Goal: Task Accomplishment & Management: Use online tool/utility

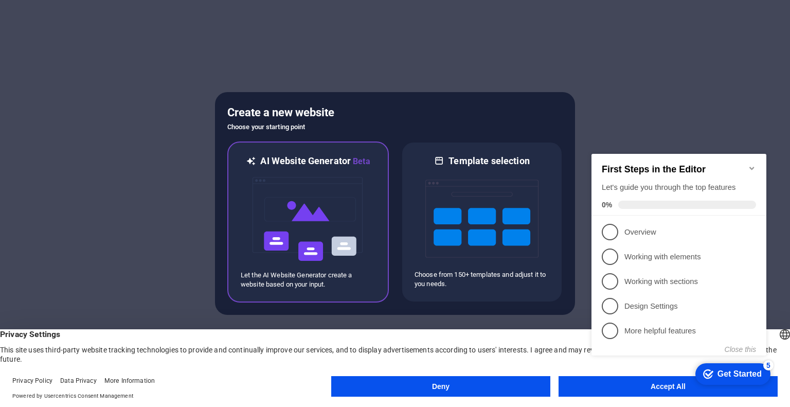
click at [292, 208] on img at bounding box center [308, 219] width 113 height 103
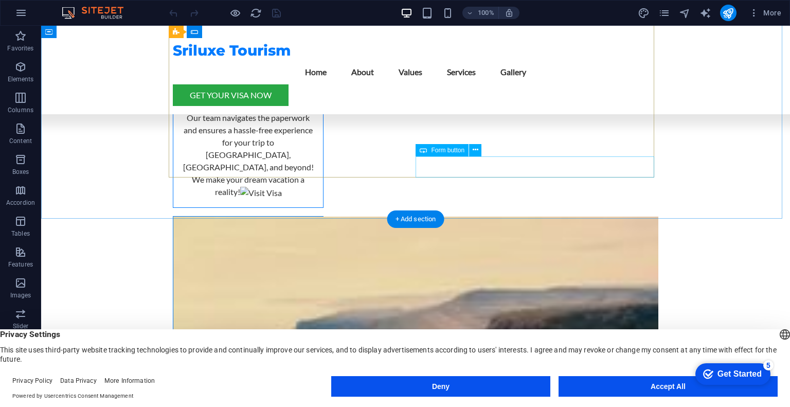
scroll to position [1701, 0]
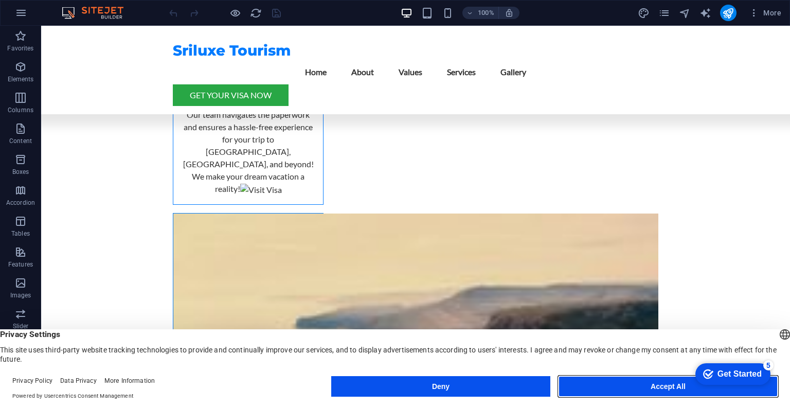
click at [672, 384] on button "Accept All" at bounding box center [668, 386] width 219 height 21
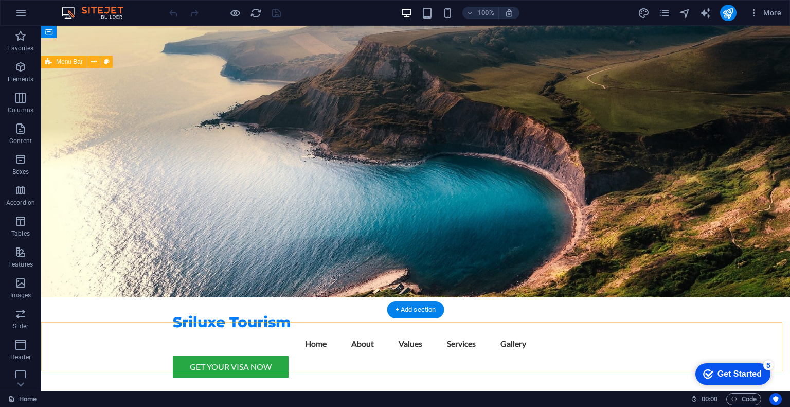
scroll to position [0, 0]
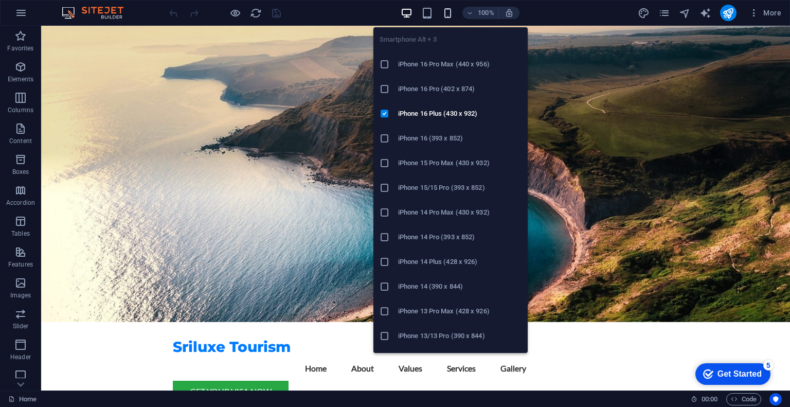
click at [447, 12] on icon "button" at bounding box center [448, 13] width 12 height 12
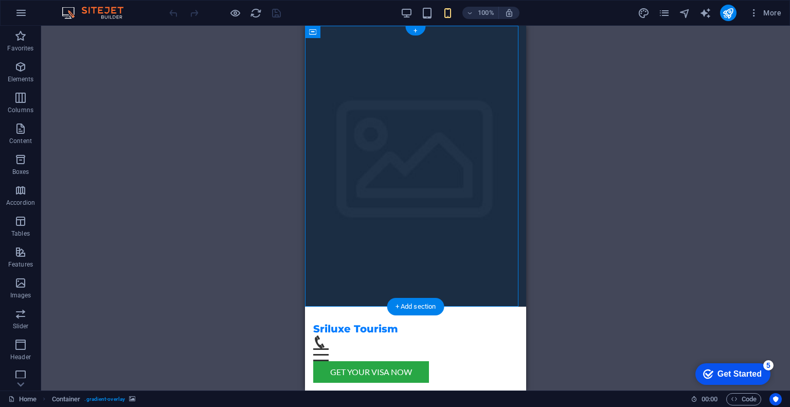
drag, startPoint x: 386, startPoint y: 63, endPoint x: 353, endPoint y: 205, distance: 145.7
click at [414, 361] on div "Get Your Visa Now" at bounding box center [415, 372] width 205 height 22
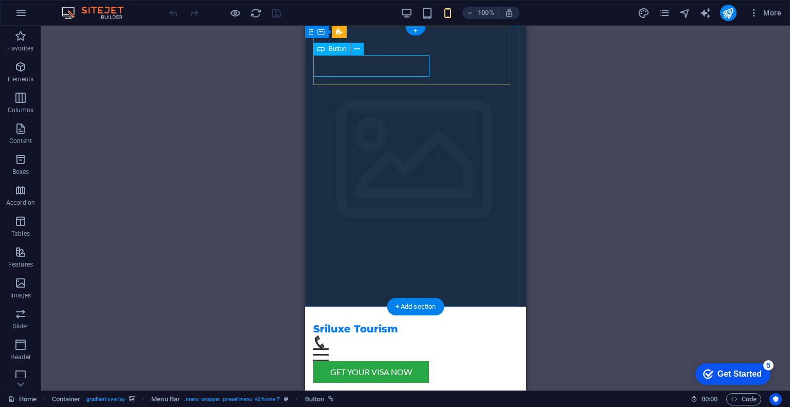
click at [387, 361] on div "Get Your Visa Now" at bounding box center [415, 372] width 205 height 22
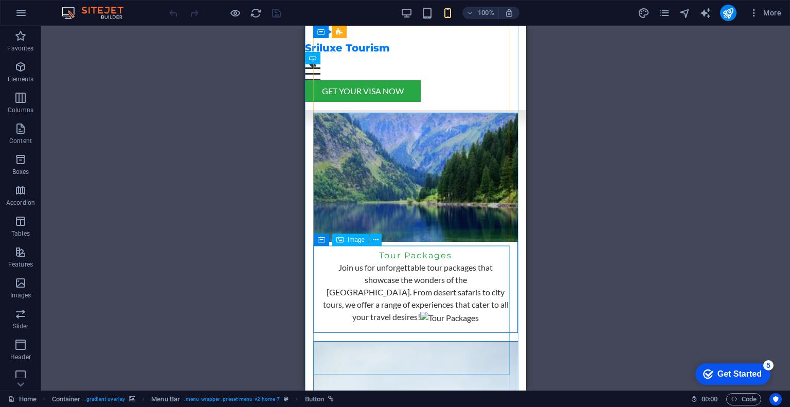
scroll to position [1571, 0]
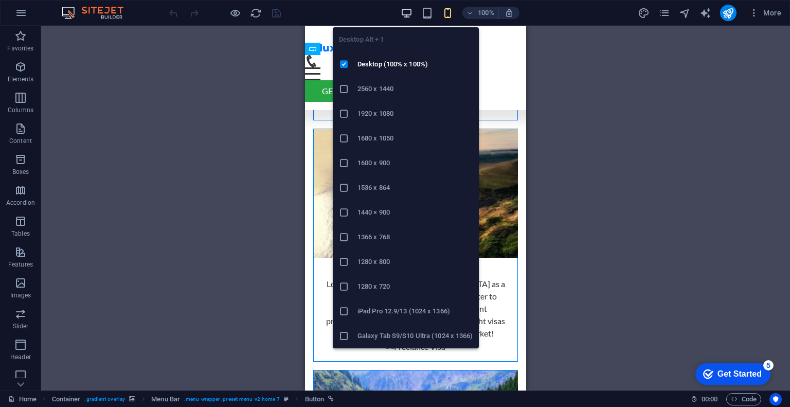
click at [403, 11] on icon "button" at bounding box center [407, 13] width 12 height 12
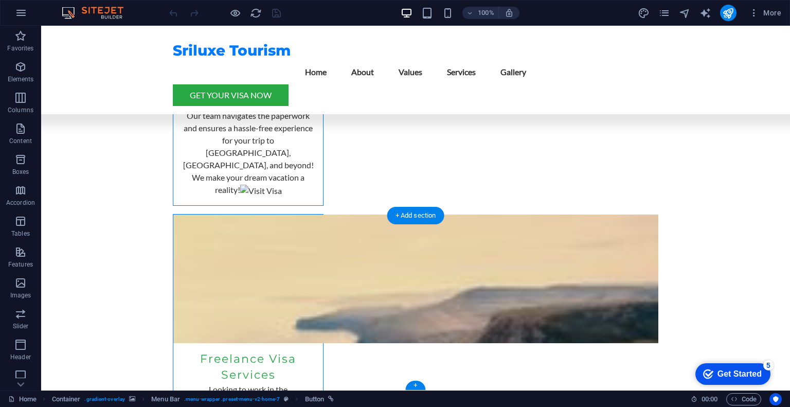
scroll to position [1701, 0]
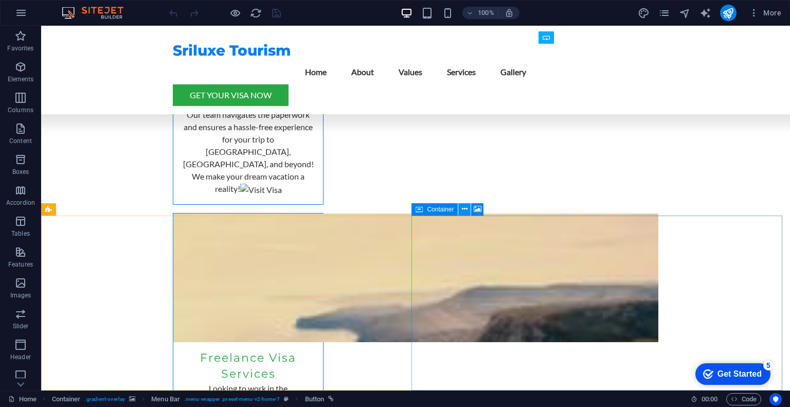
click at [465, 210] on icon at bounding box center [465, 209] width 6 height 11
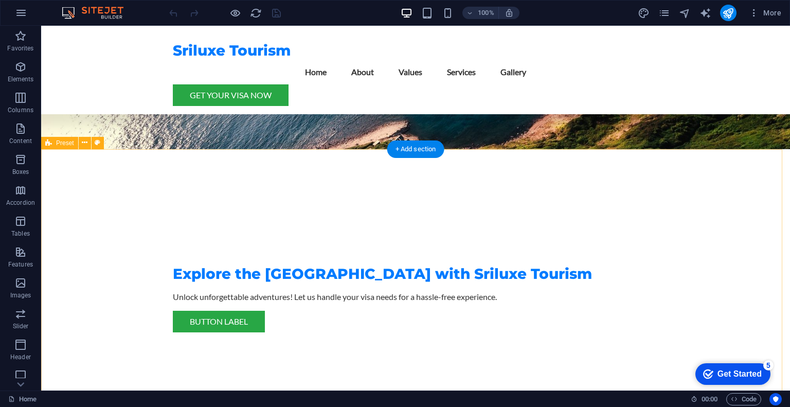
scroll to position [157, 0]
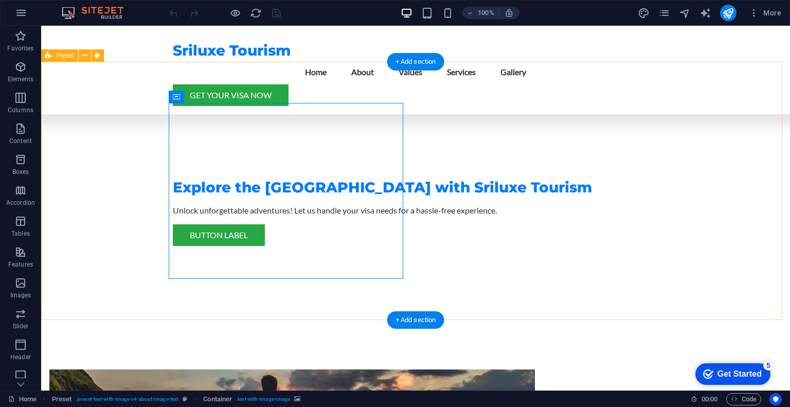
scroll to position [260, 0]
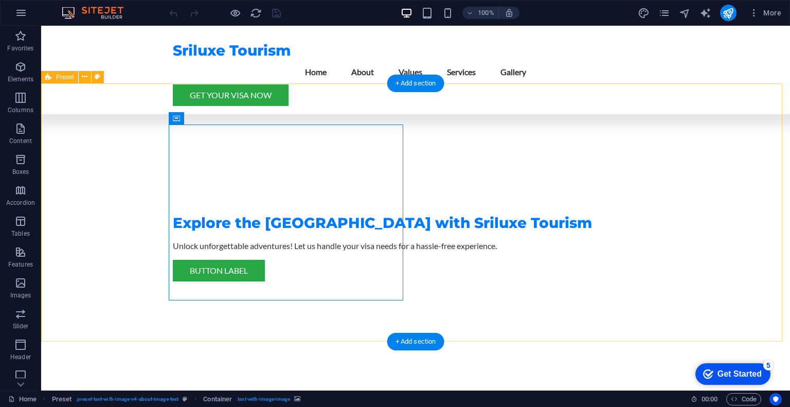
scroll to position [209, 0]
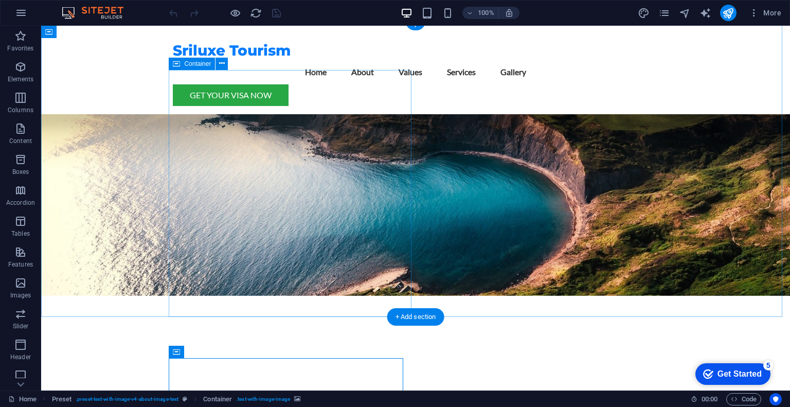
scroll to position [0, 0]
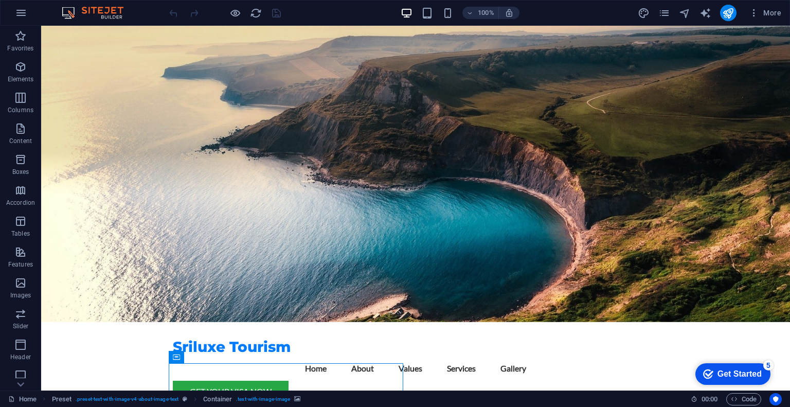
click at [741, 372] on div "Get Started" at bounding box center [740, 373] width 44 height 9
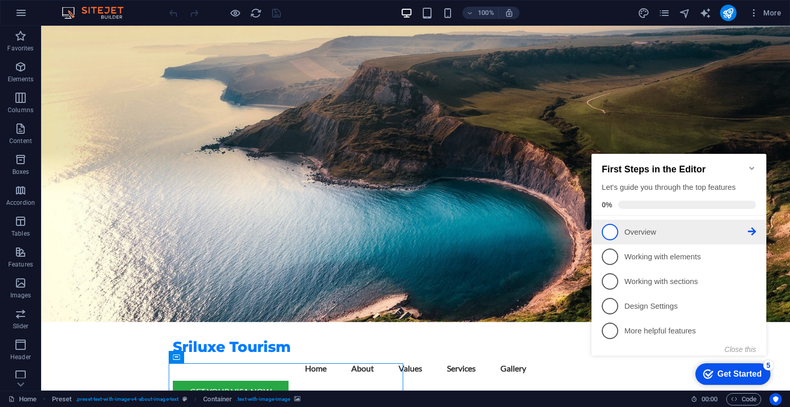
click at [615, 228] on span "1" at bounding box center [610, 232] width 16 height 16
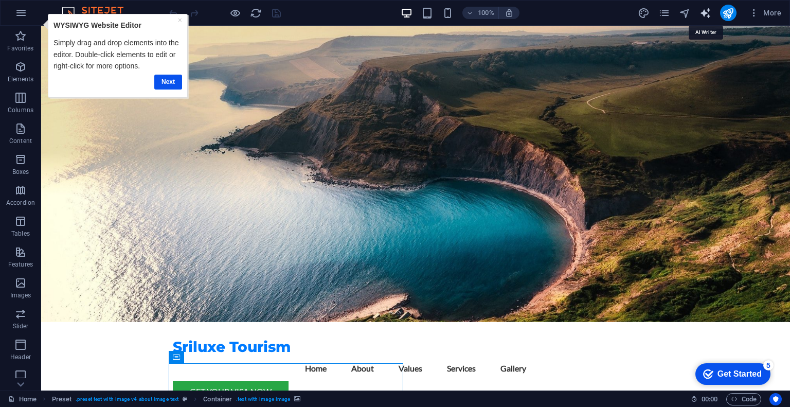
click at [702, 13] on icon "text_generator" at bounding box center [706, 13] width 12 height 12
select select "English"
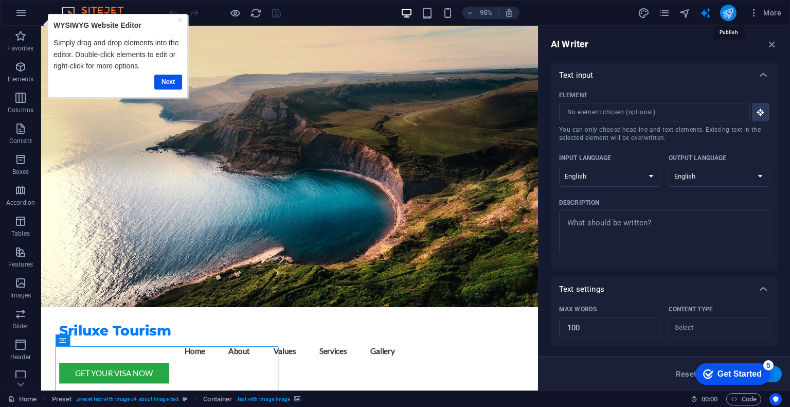
click at [733, 14] on icon "publish" at bounding box center [728, 13] width 12 height 12
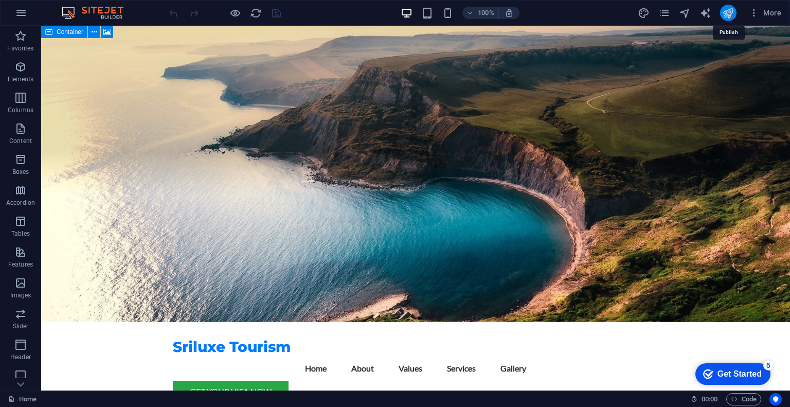
click at [726, 13] on icon "publish" at bounding box center [728, 13] width 12 height 12
